Goal: Find contact information: Find contact information

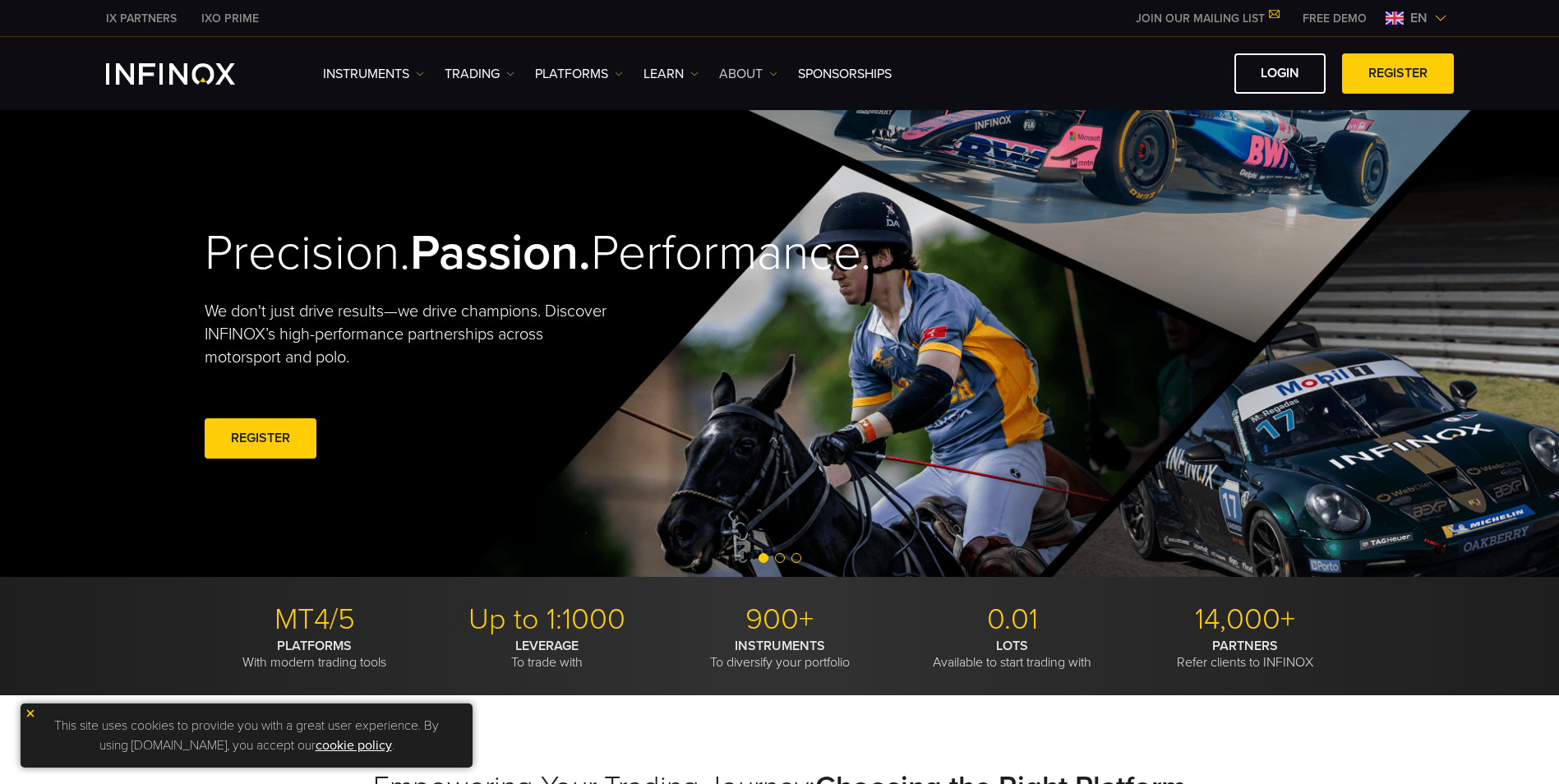
click at [739, 73] on link "ABOUT" at bounding box center [748, 73] width 58 height 19
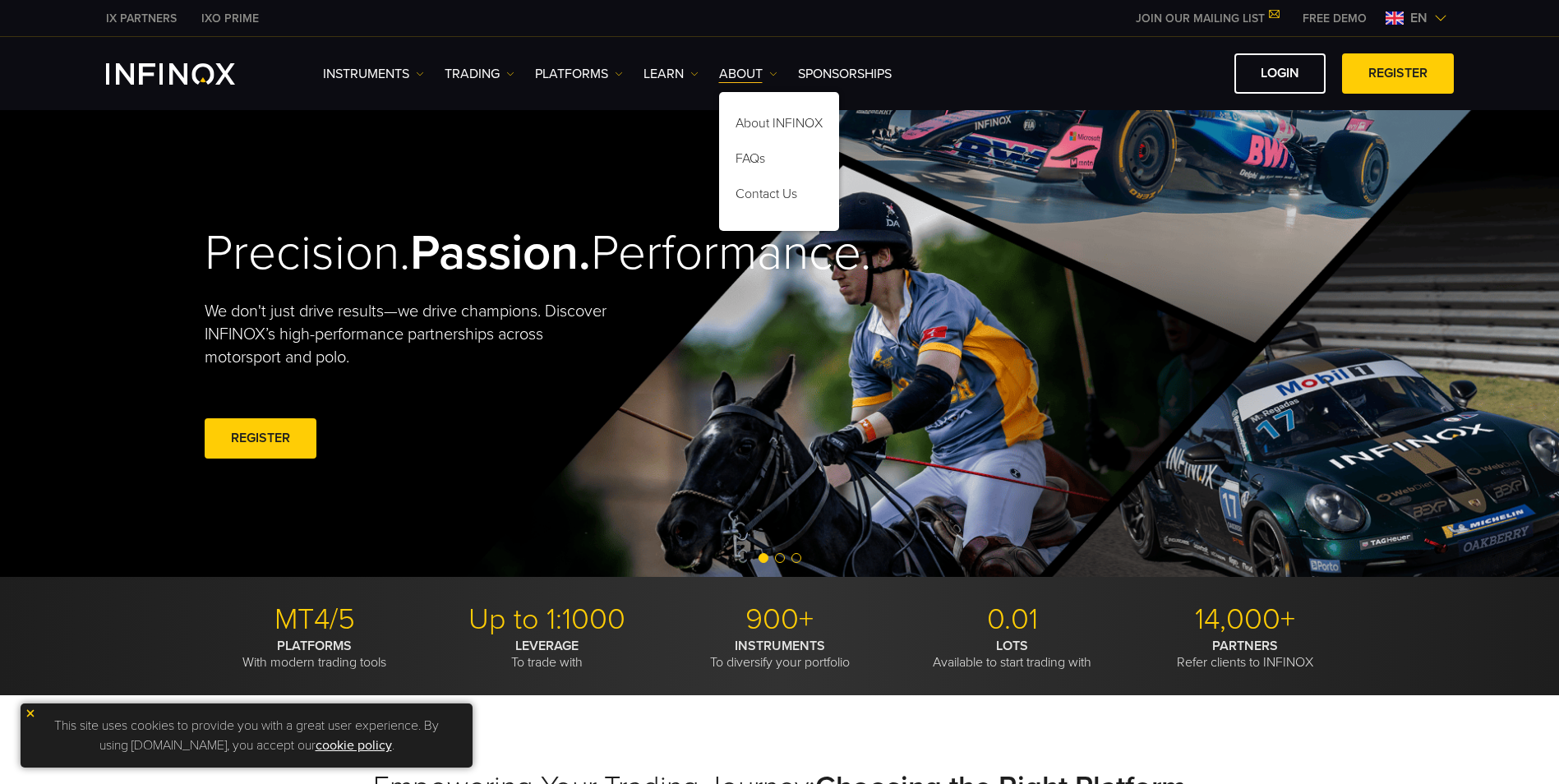
click at [683, 58] on div "Instruments Instruments Product Information TRADING Accounts" at bounding box center [889, 73] width 1131 height 40
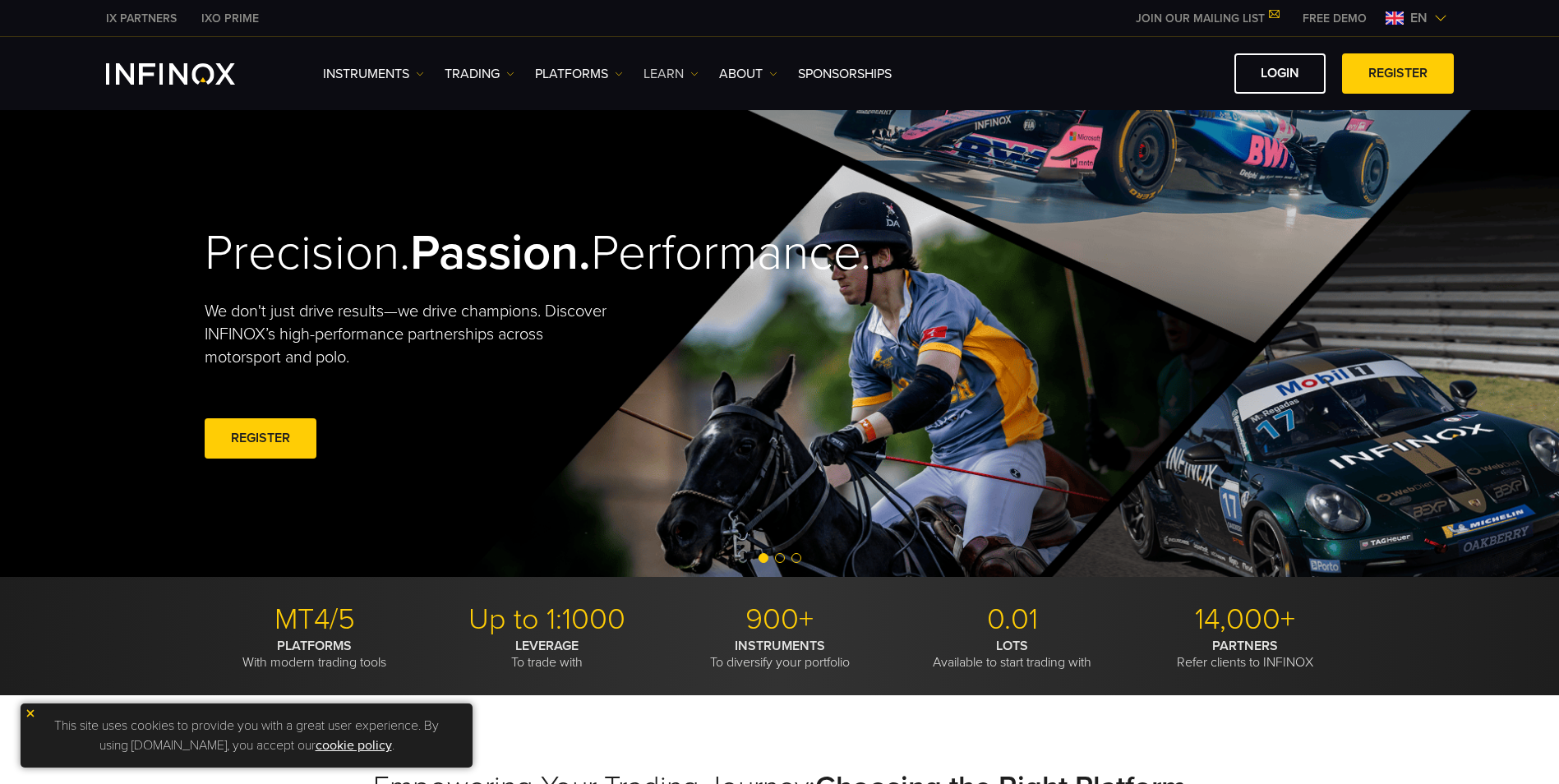
click at [682, 72] on link "Learn" at bounding box center [671, 73] width 55 height 19
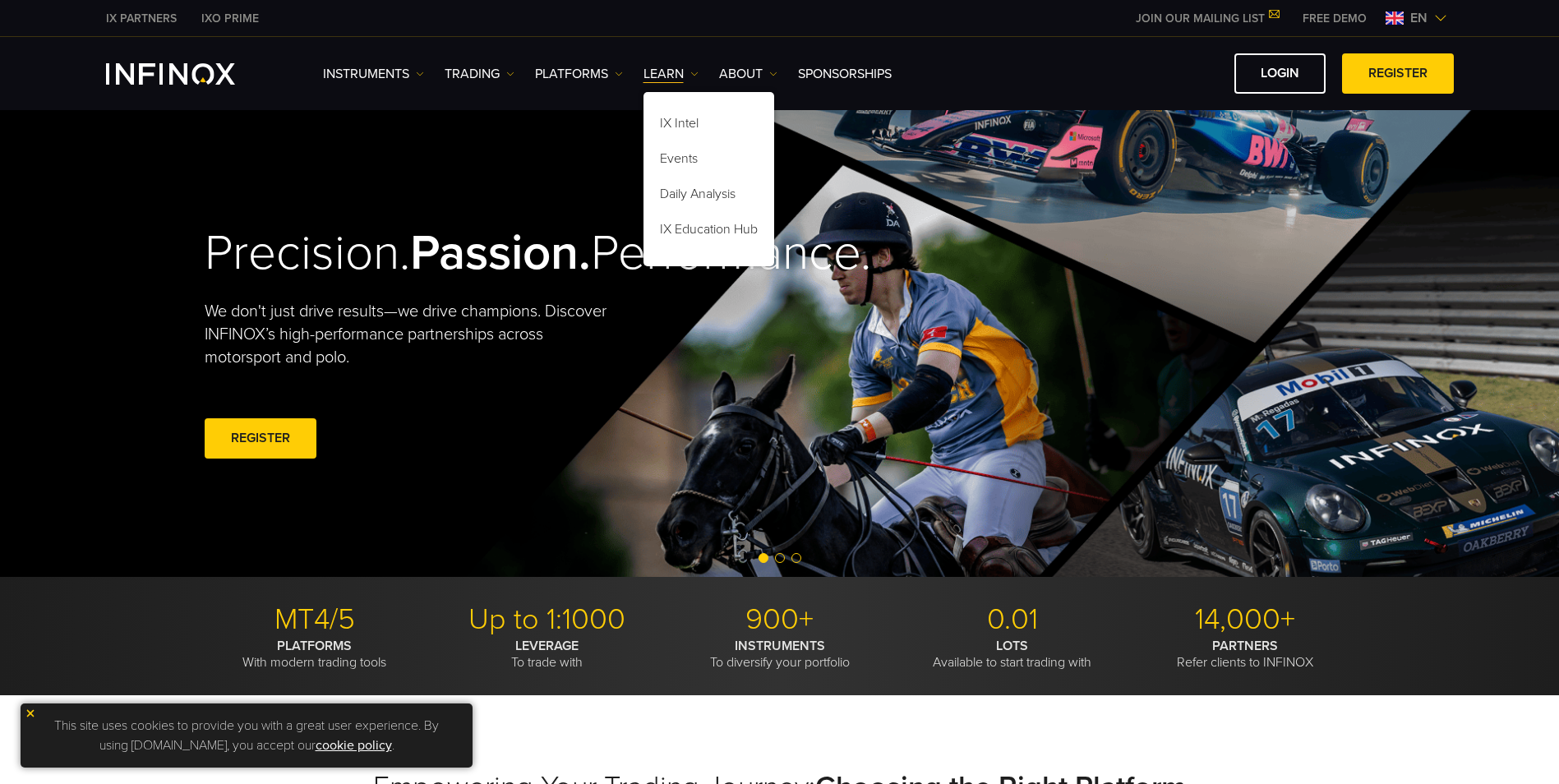
click at [586, 62] on div "Instruments Instruments Product Information TRADING Accounts" at bounding box center [889, 73] width 1131 height 40
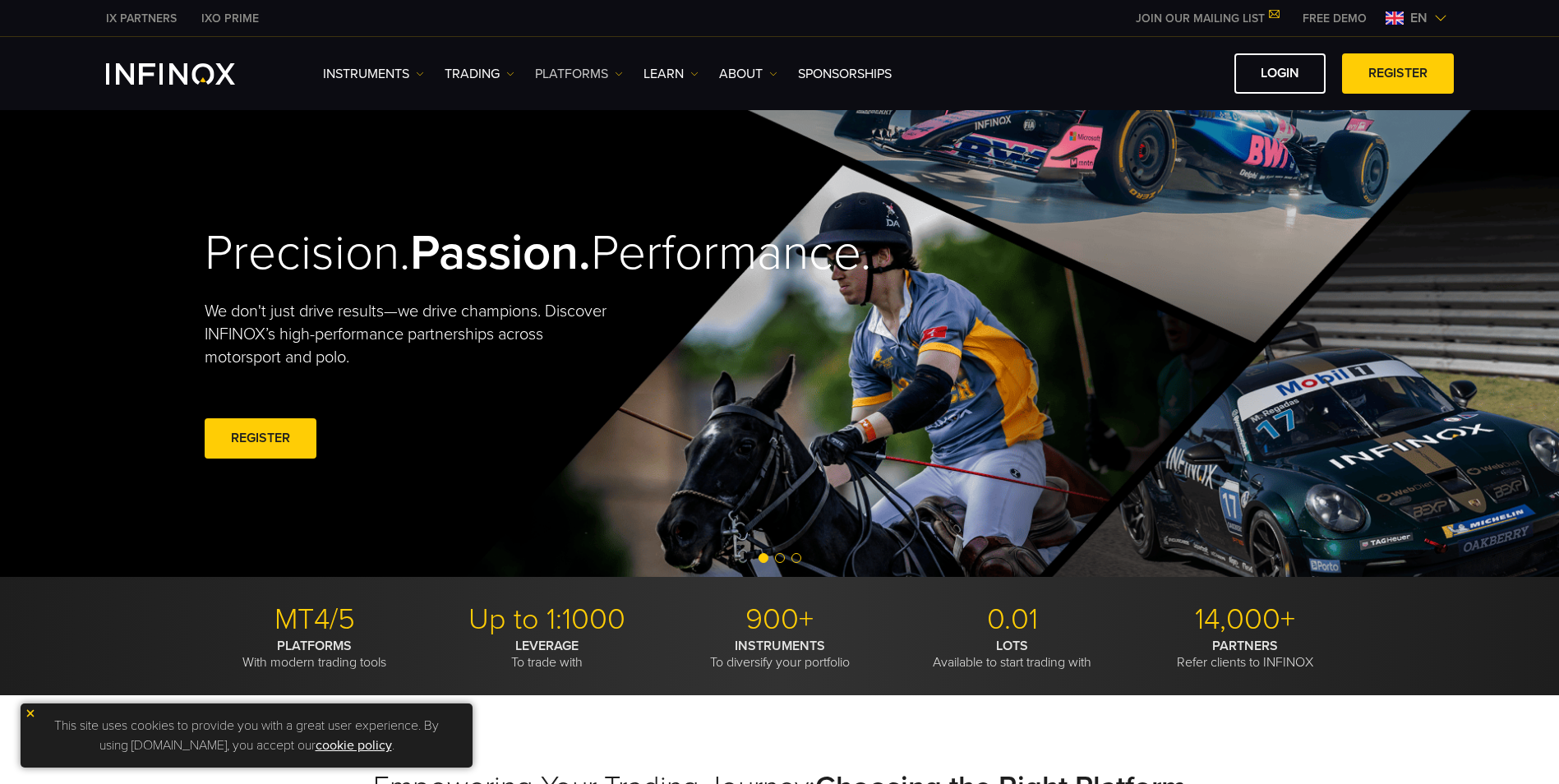
click at [551, 73] on link "PLATFORMS" at bounding box center [578, 73] width 88 height 19
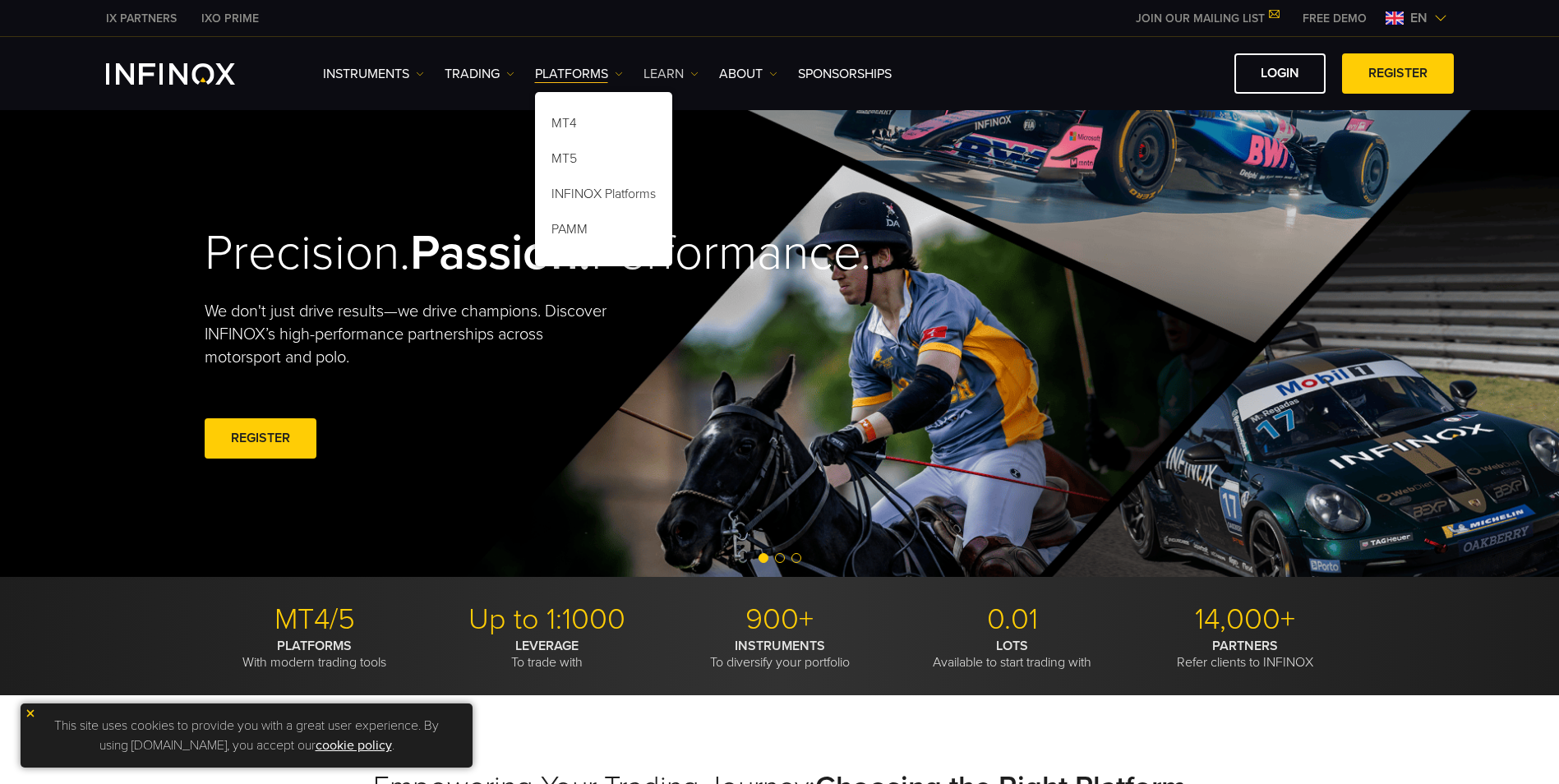
click at [679, 78] on link "Learn" at bounding box center [671, 73] width 55 height 19
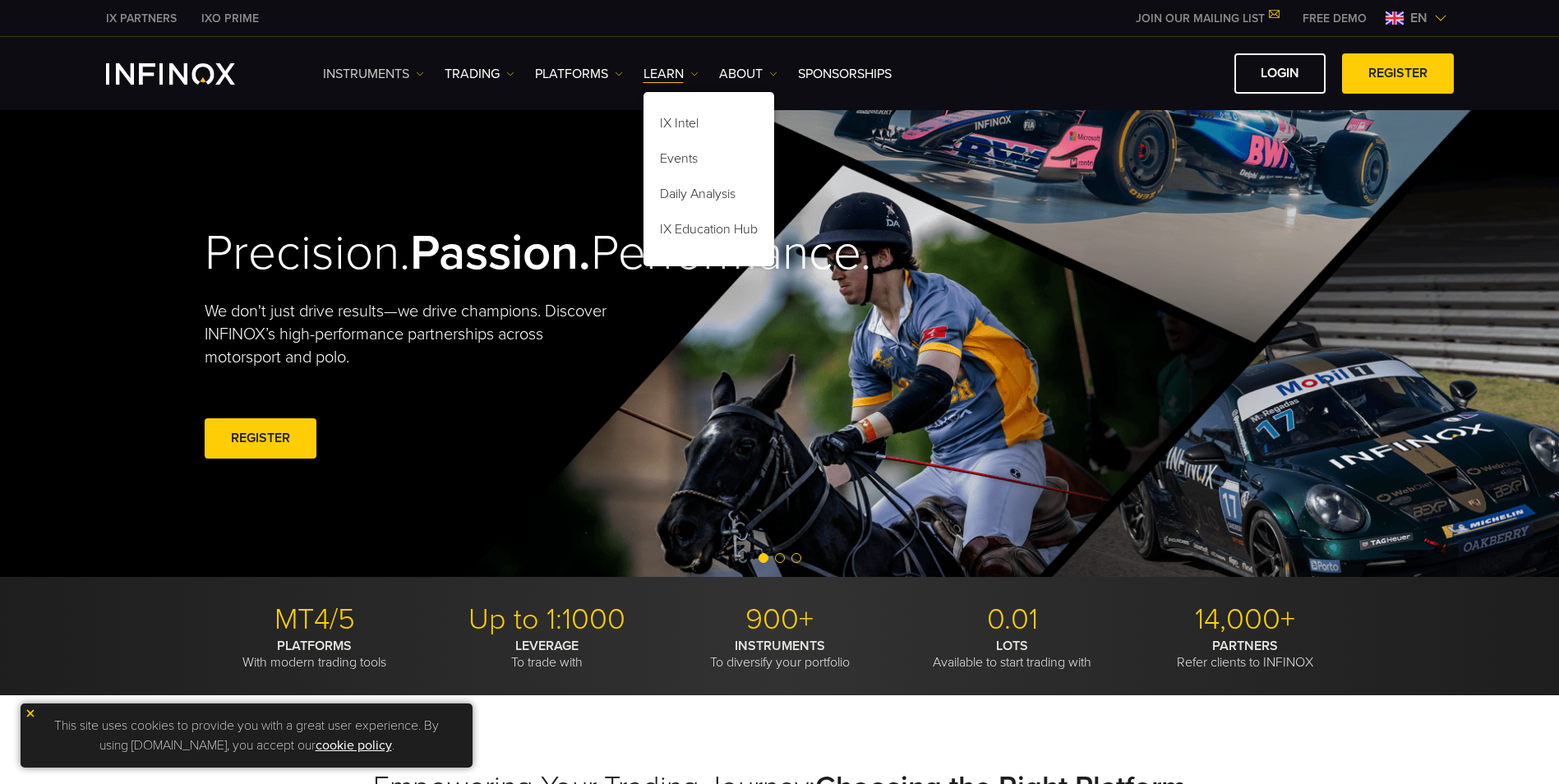
click at [405, 81] on link "Instruments" at bounding box center [374, 73] width 101 height 19
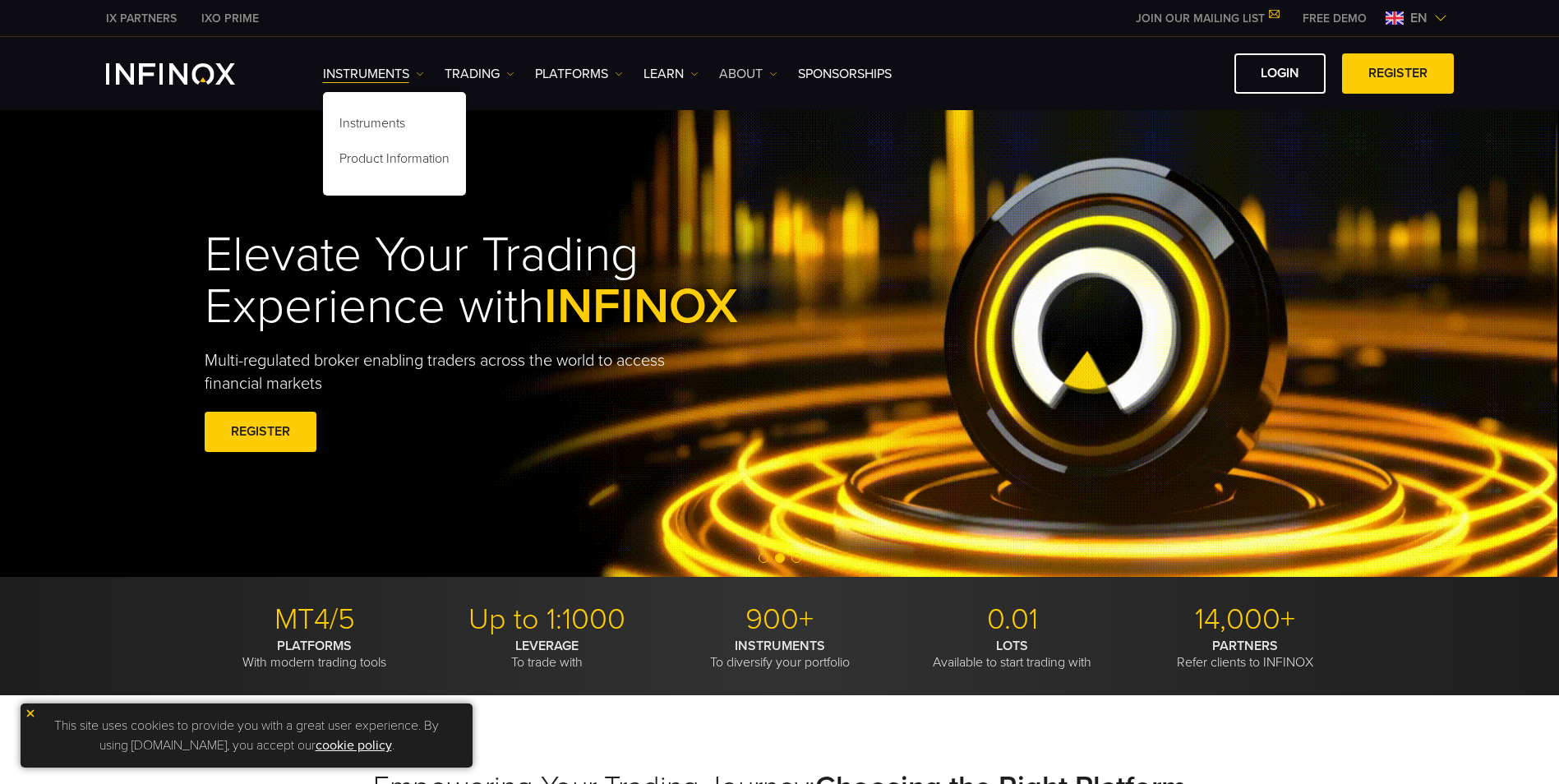
click at [725, 79] on link "ABOUT" at bounding box center [748, 73] width 58 height 19
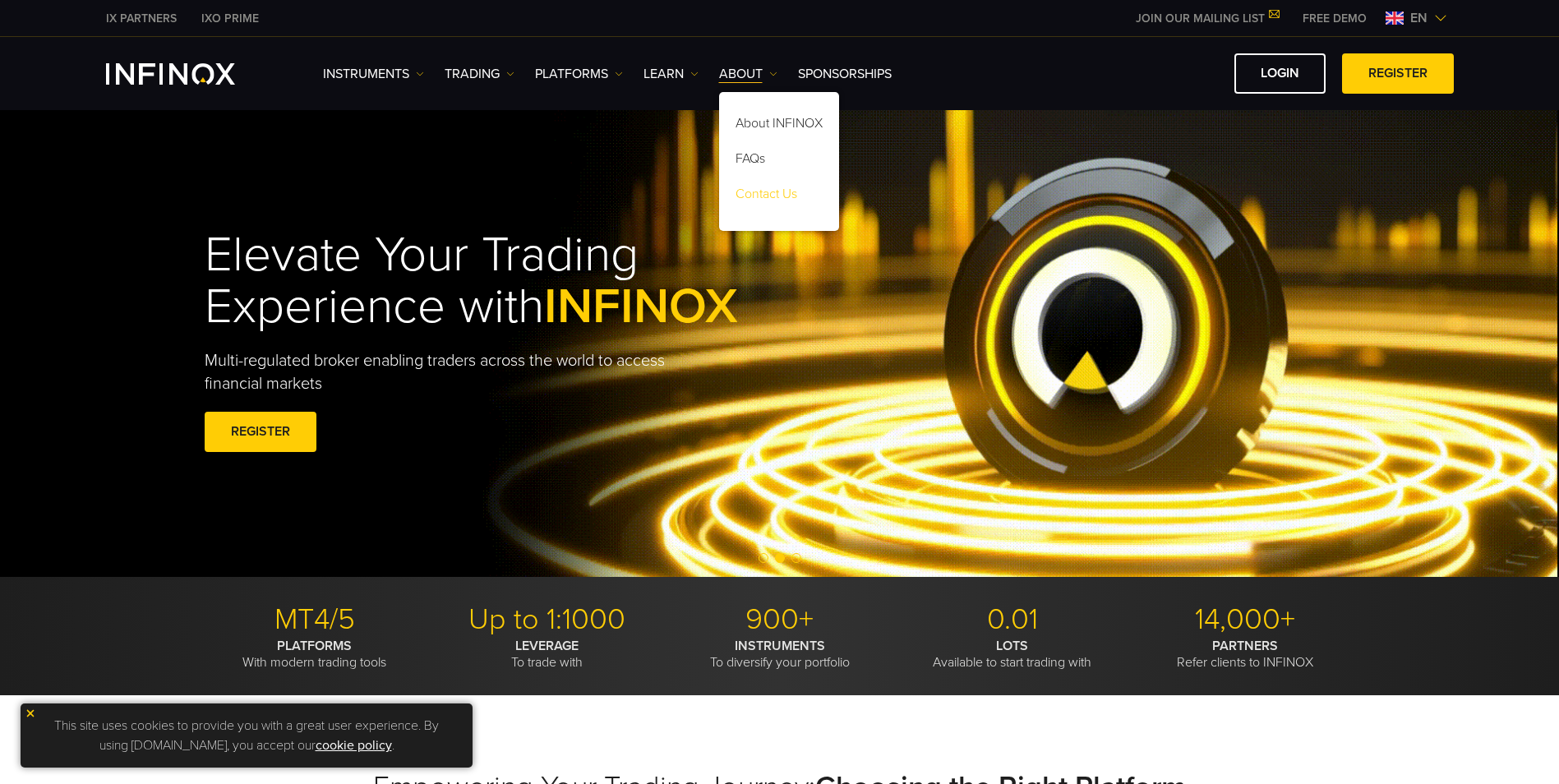
click at [762, 204] on link "Contact Us" at bounding box center [779, 196] width 120 height 35
